Goal: Find specific page/section: Find specific page/section

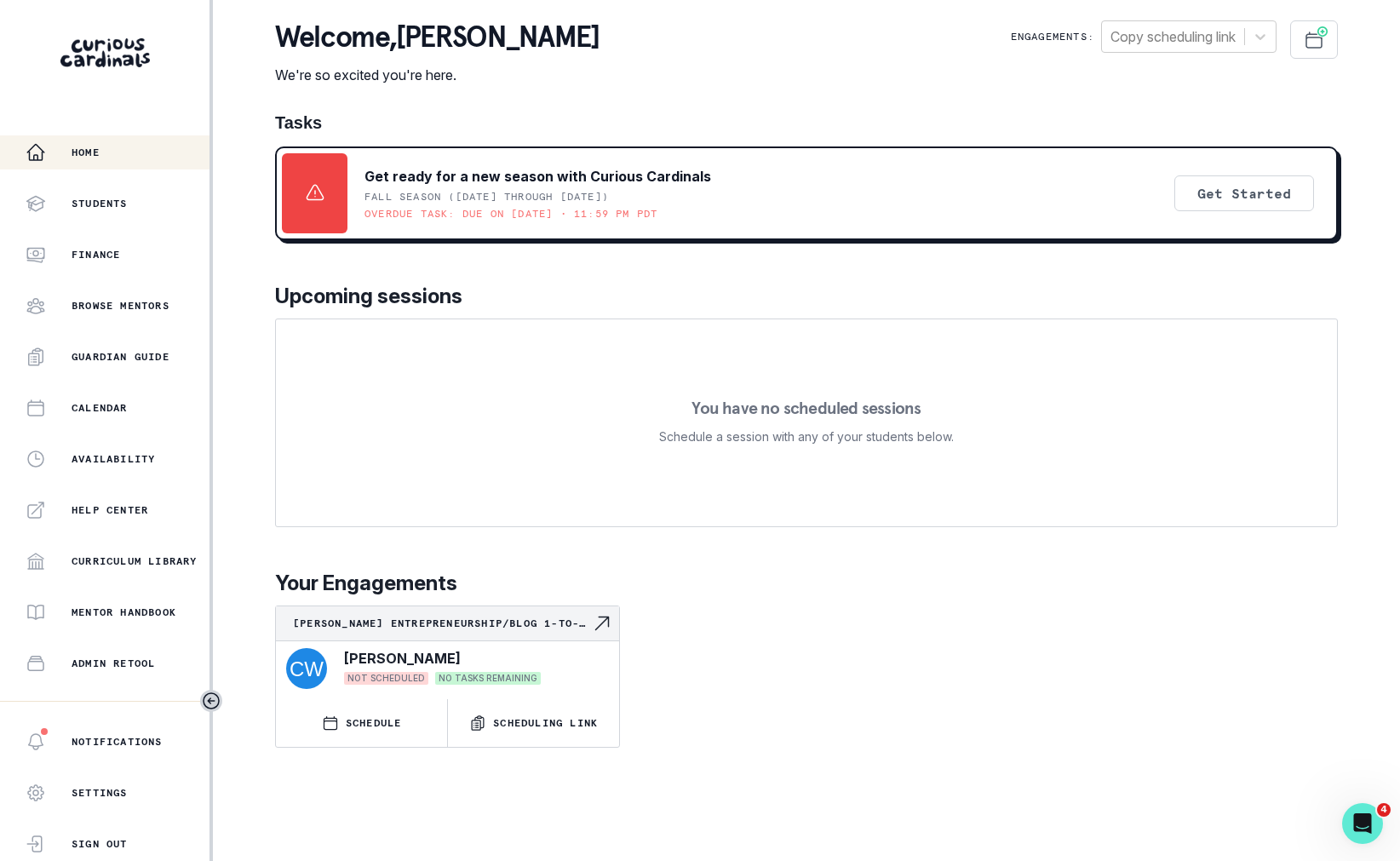
scroll to position [184, 0]
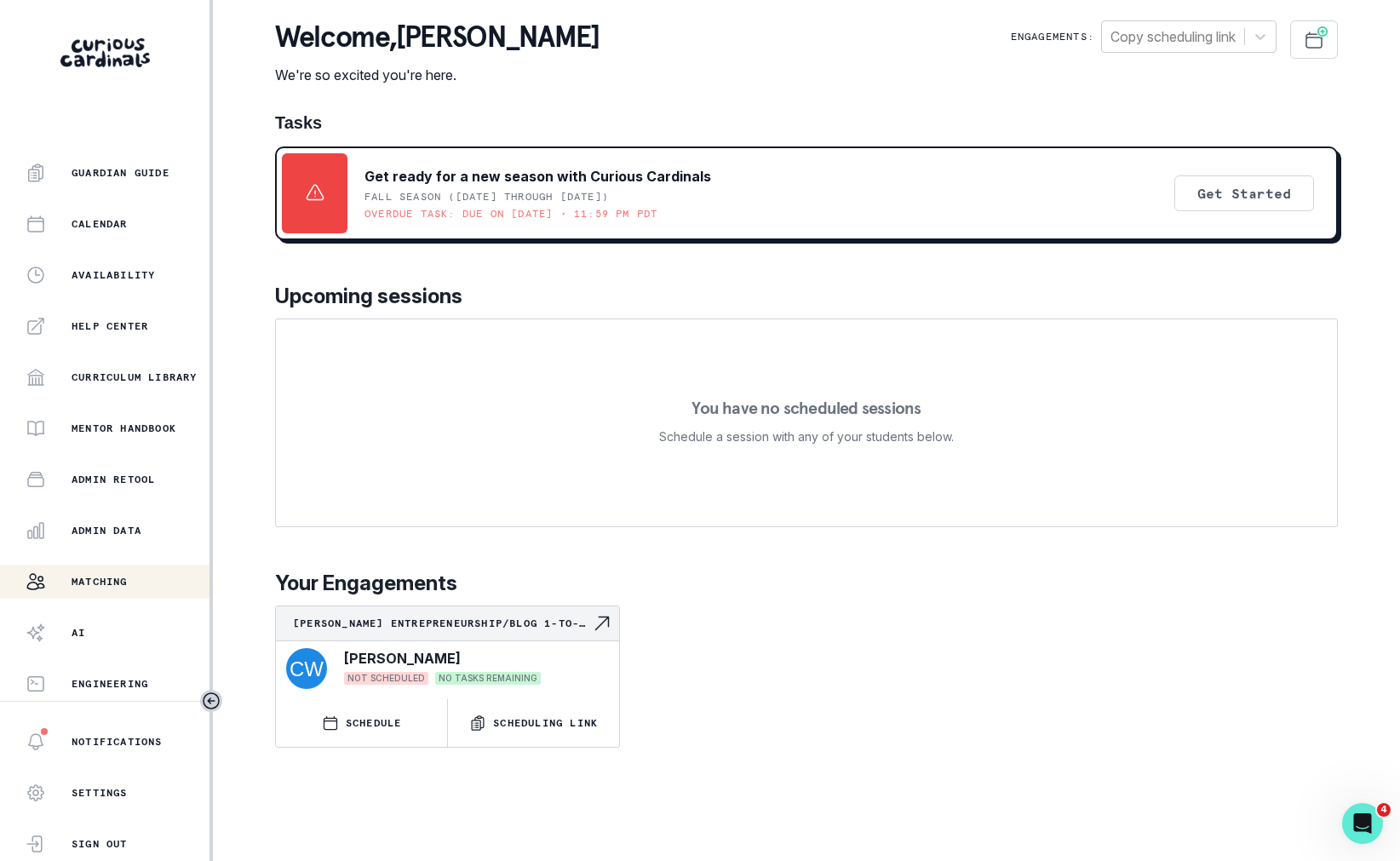
click at [152, 577] on div "Matching" at bounding box center [117, 581] width 184 height 20
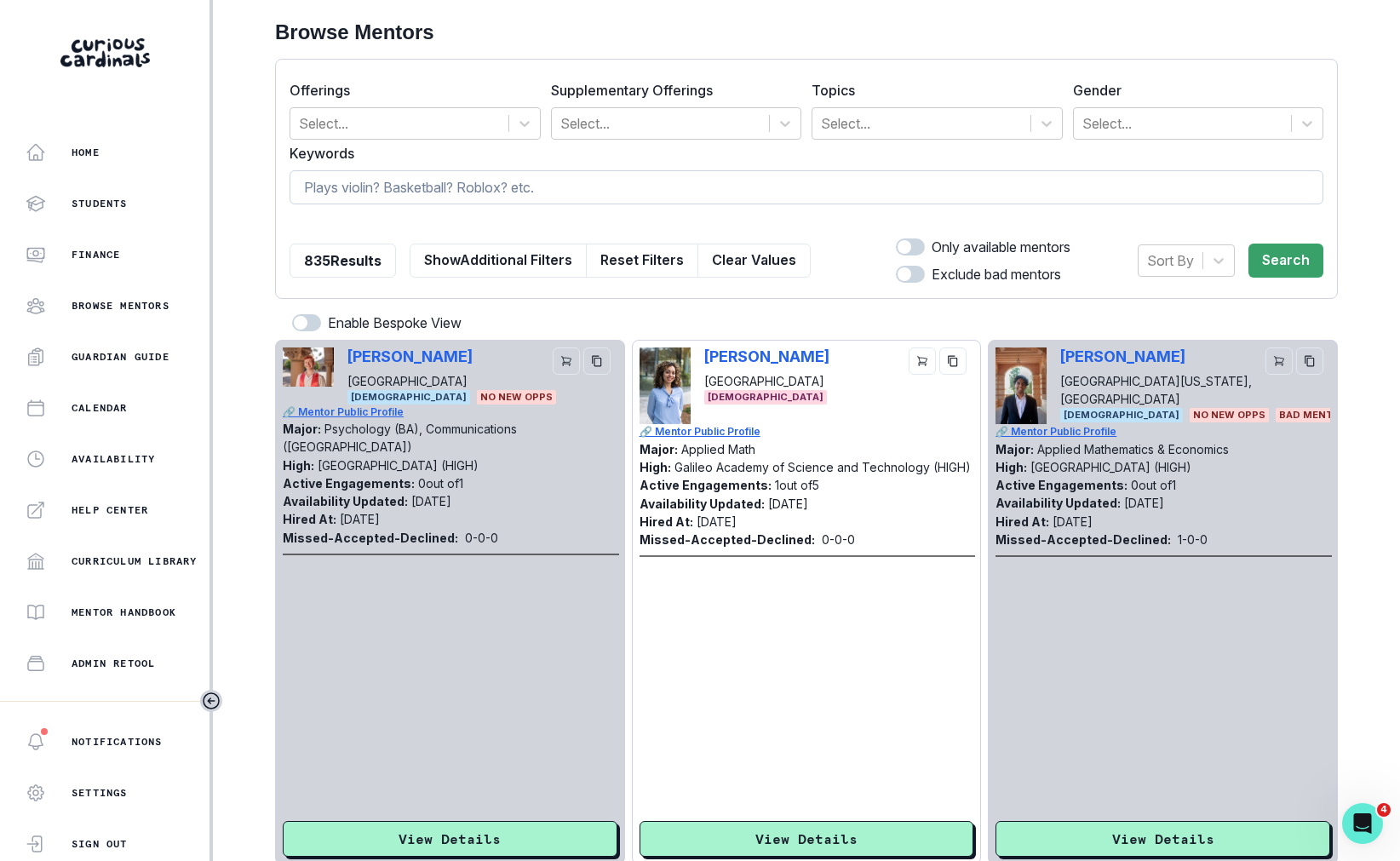
click at [394, 187] on input at bounding box center [806, 187] width 1034 height 34
type input "[PERSON_NAME]"
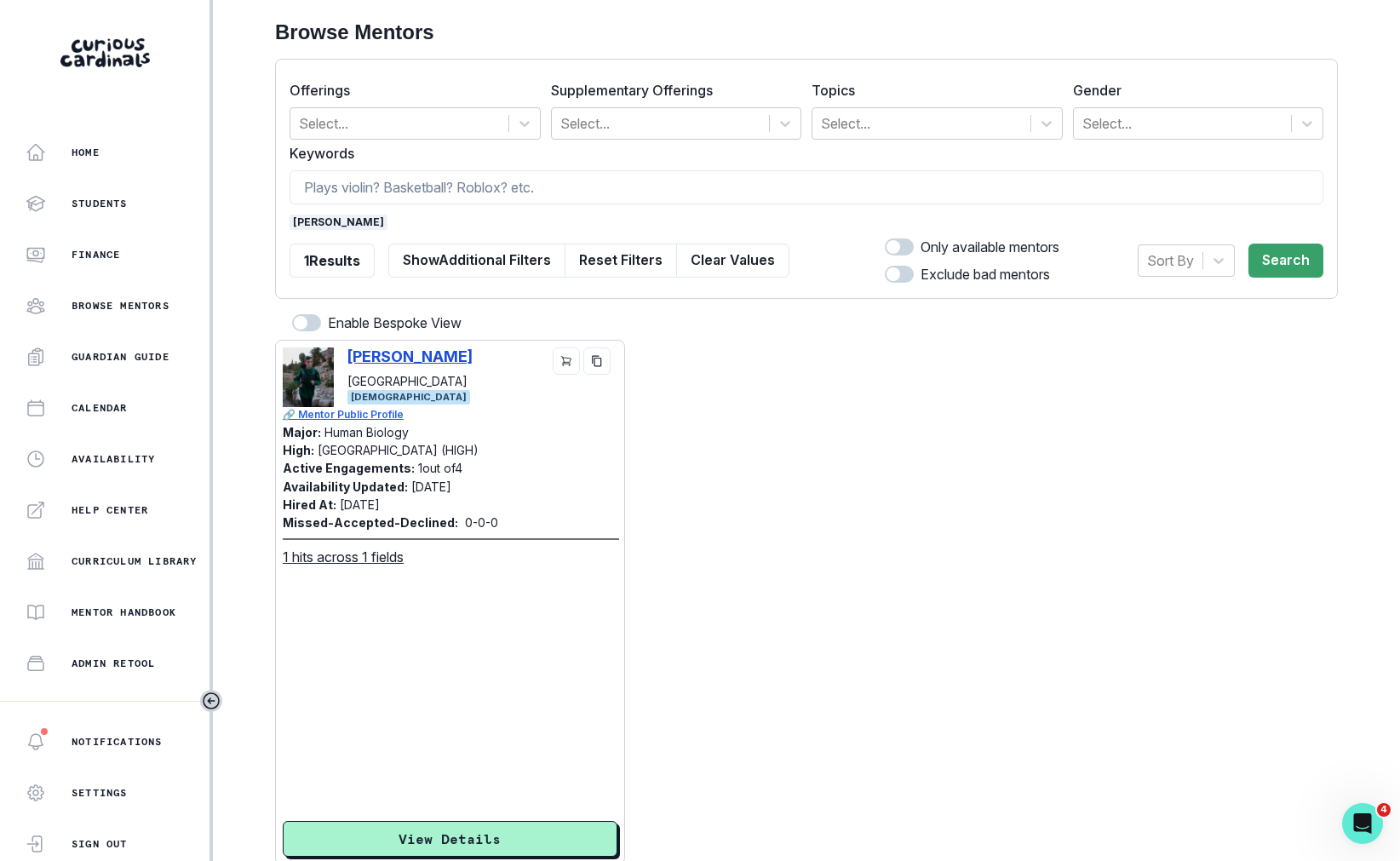
click at [438, 355] on p "[PERSON_NAME]" at bounding box center [410, 356] width 125 height 18
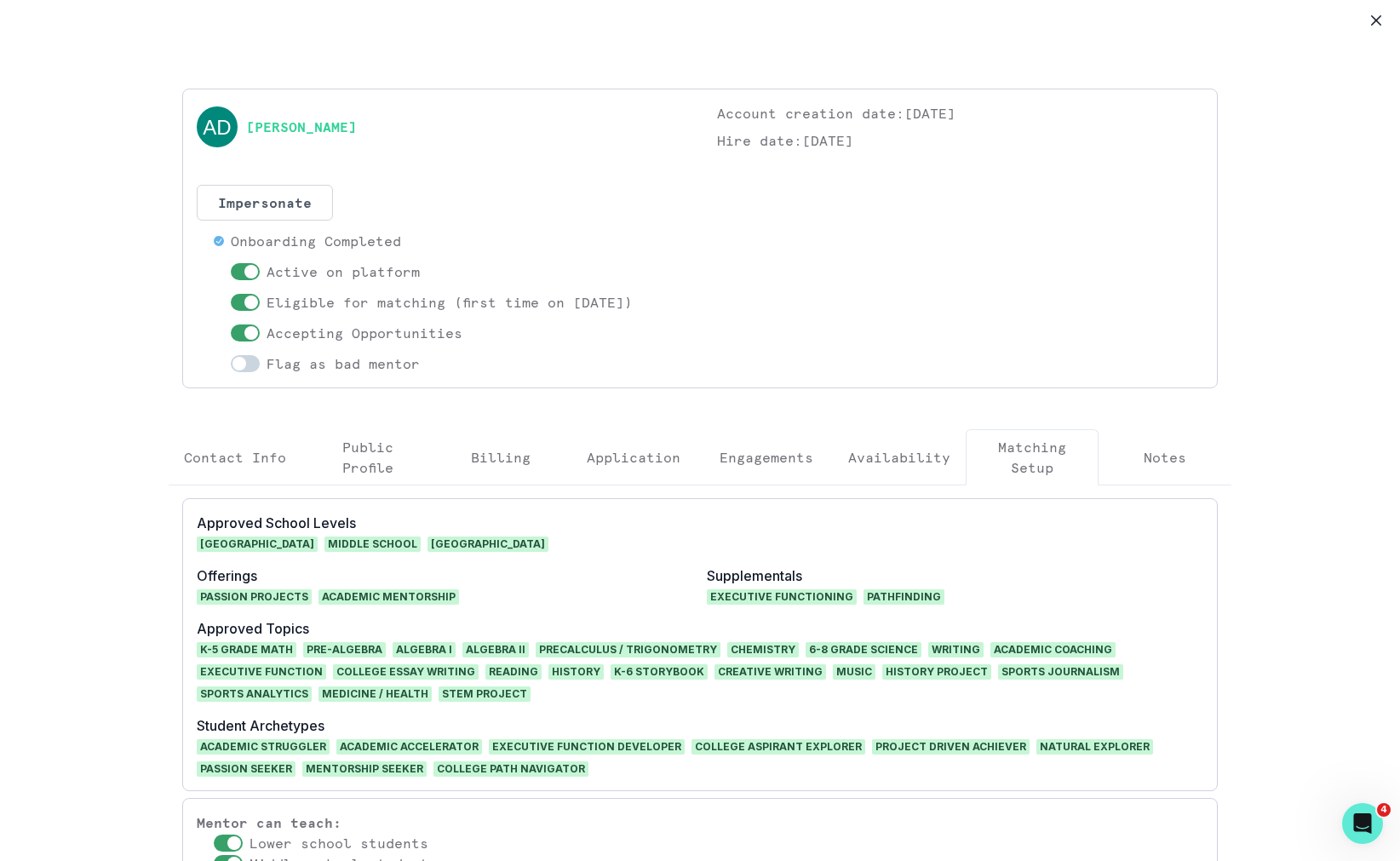
click at [760, 447] on p "Engagements" at bounding box center [766, 458] width 94 height 20
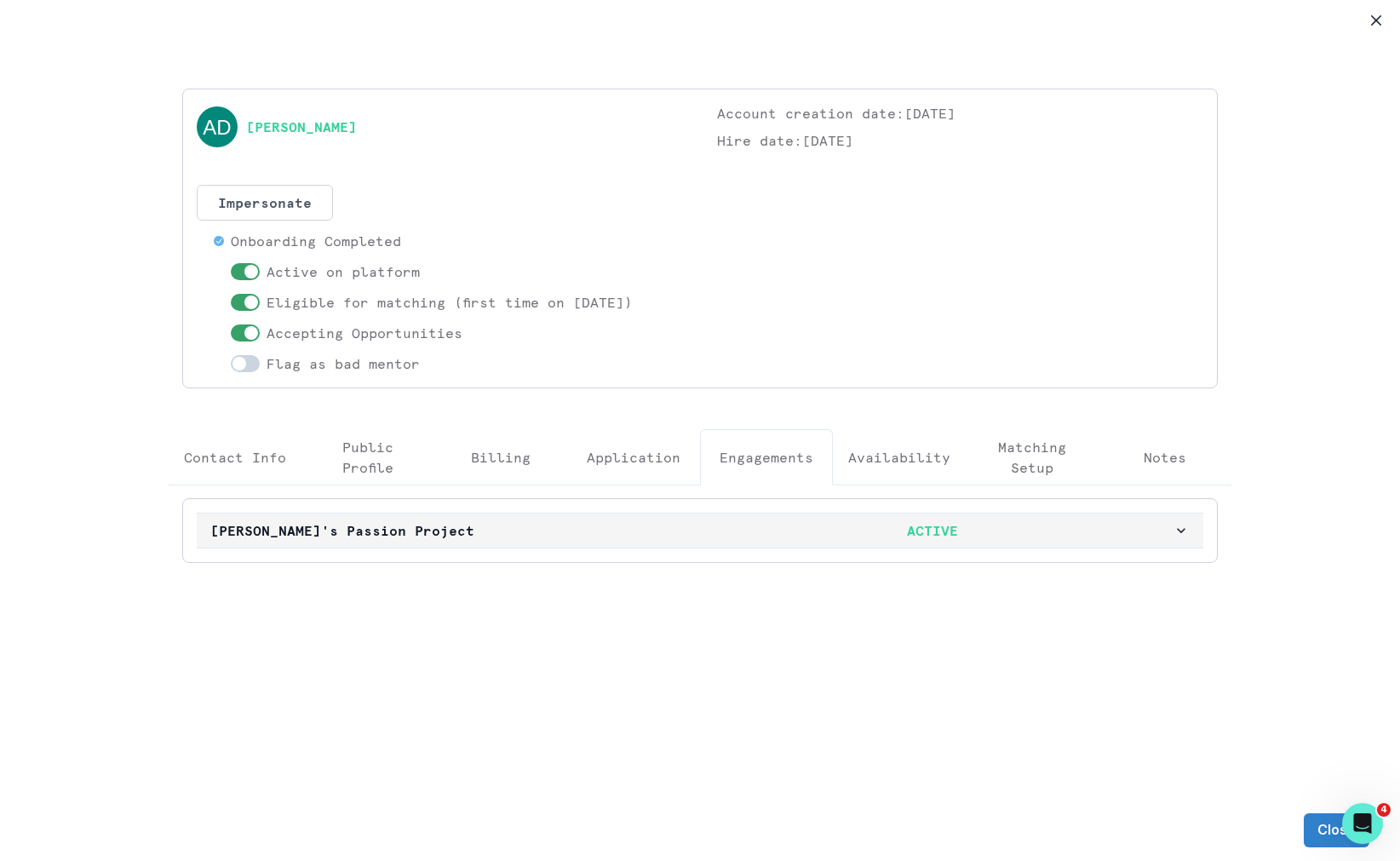
click at [703, 540] on button "[PERSON_NAME]'s Passion Project ACTIVE" at bounding box center [700, 530] width 1007 height 34
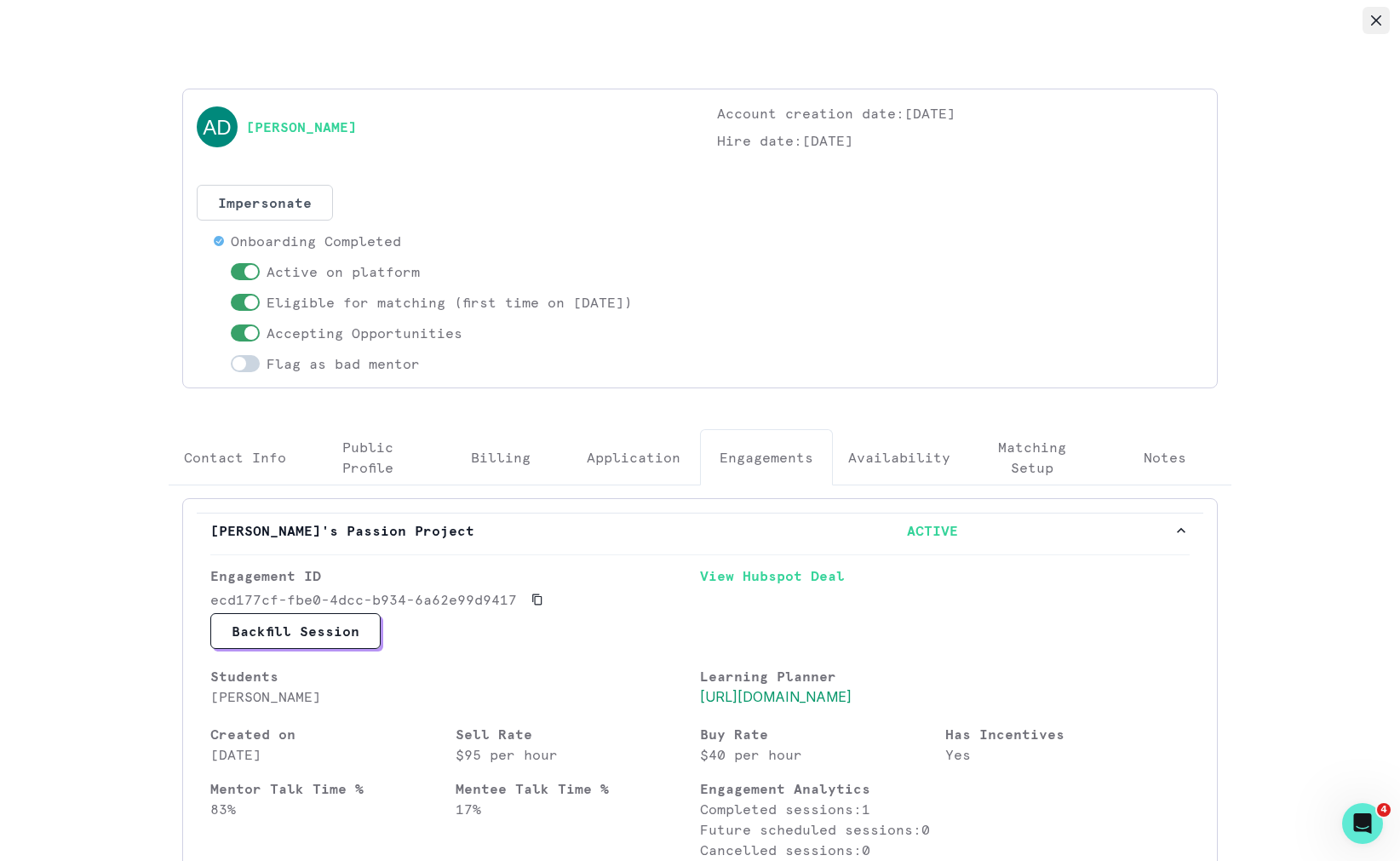
click at [1379, 17] on icon "Close" at bounding box center [1376, 20] width 10 height 10
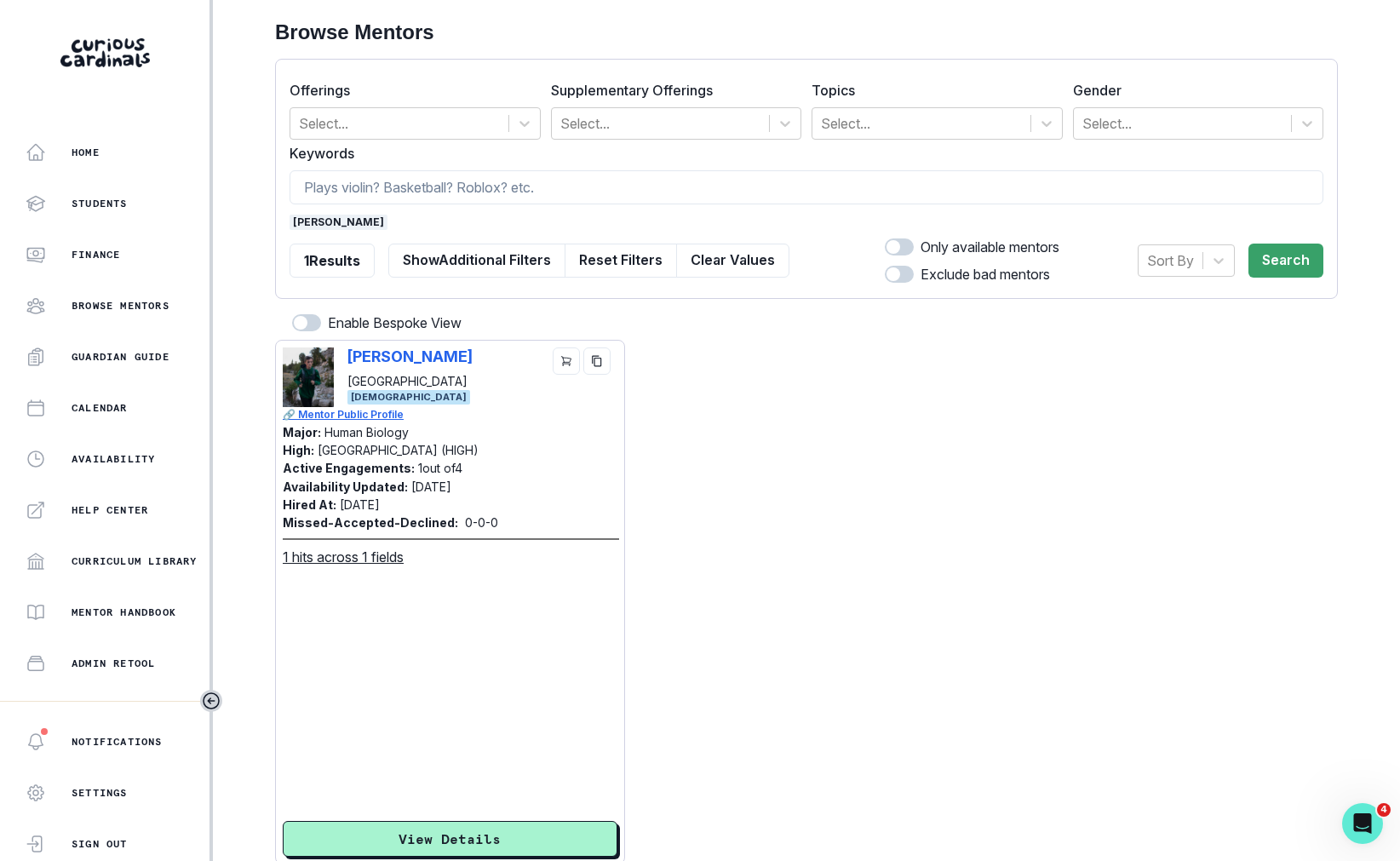
click at [552, 699] on div "[PERSON_NAME] [GEOGRAPHIC_DATA] [DEMOGRAPHIC_DATA] 🔗 Mentor Public Profile Majo…" at bounding box center [449, 602] width 335 height 509
click at [396, 366] on div "[PERSON_NAME] [GEOGRAPHIC_DATA]" at bounding box center [410, 369] width 125 height 43
click at [376, 353] on p "[PERSON_NAME]" at bounding box center [410, 356] width 125 height 18
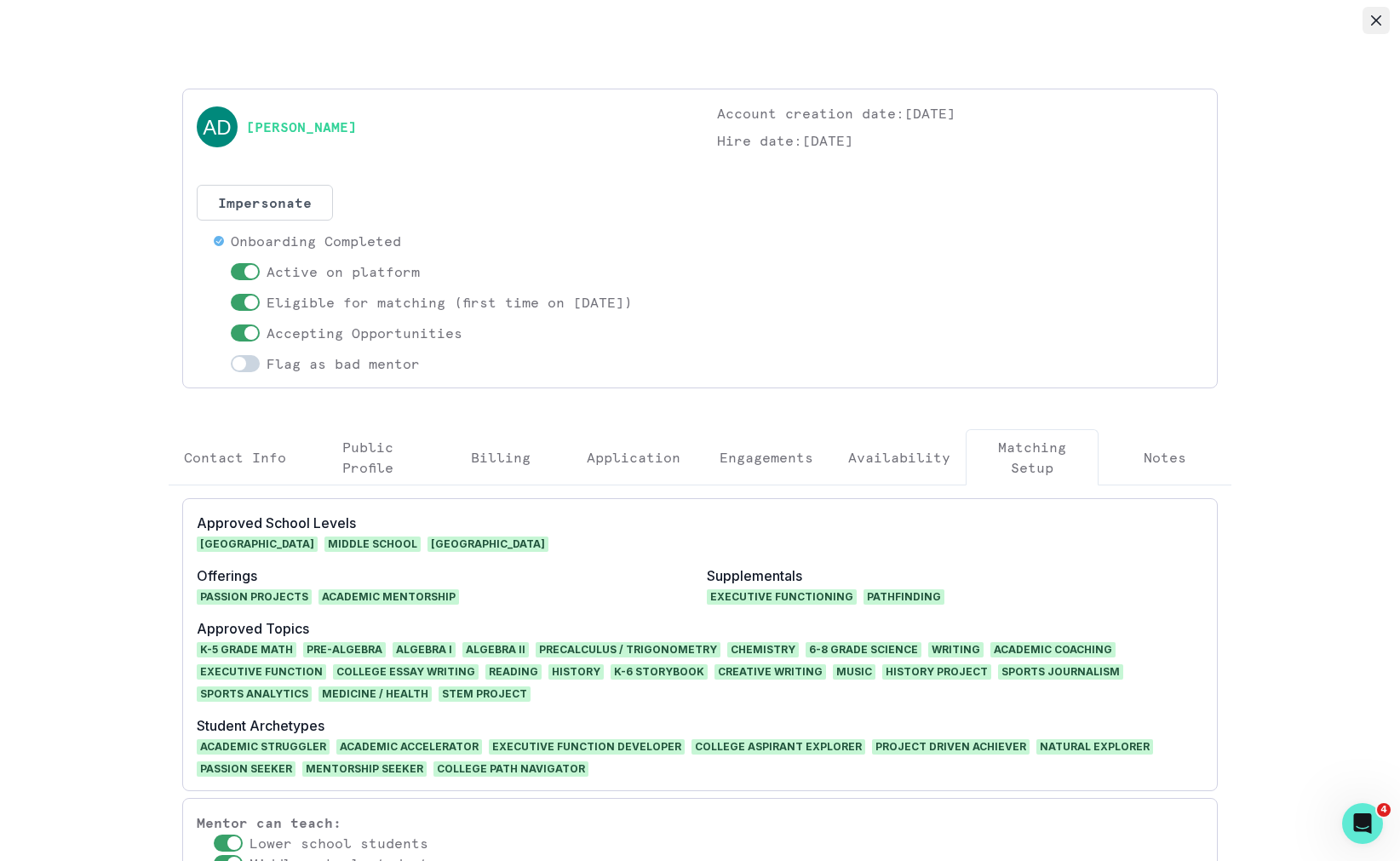
click at [1379, 24] on icon "Close" at bounding box center [1376, 20] width 10 height 10
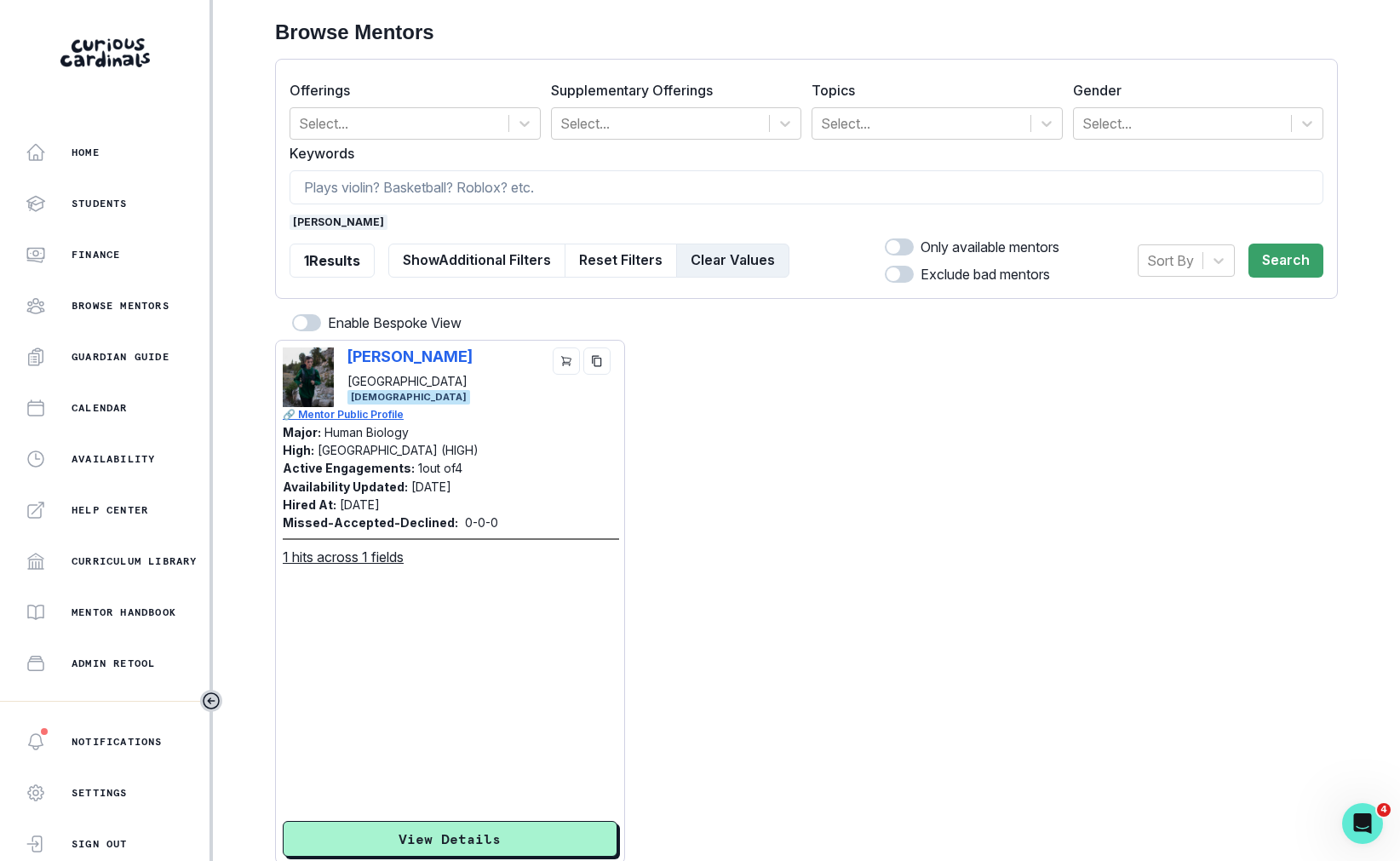
click at [749, 256] on button "Clear Values" at bounding box center [734, 260] width 114 height 34
